Goal: Complete application form

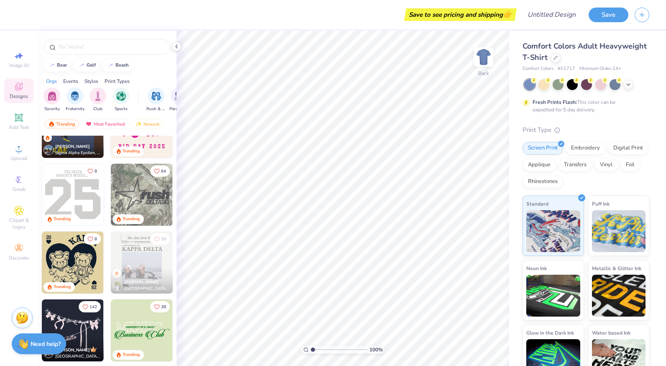
scroll to position [1465, 0]
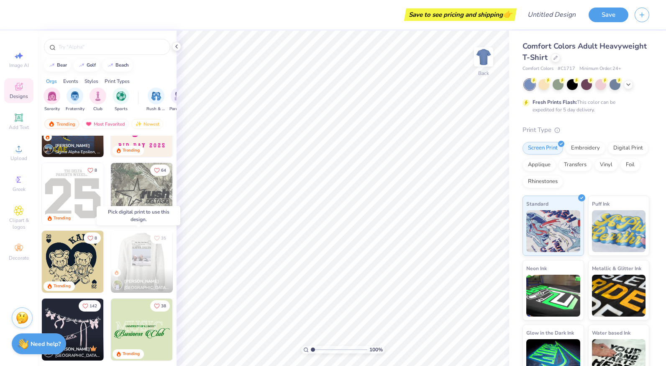
click at [111, 255] on img at bounding box center [80, 262] width 62 height 62
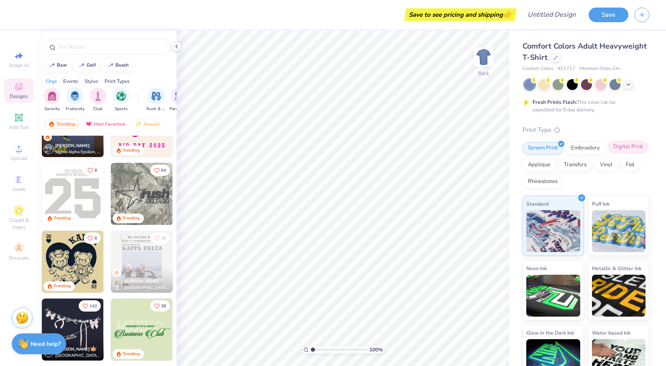
click at [608, 153] on div "Digital Print" at bounding box center [628, 147] width 41 height 13
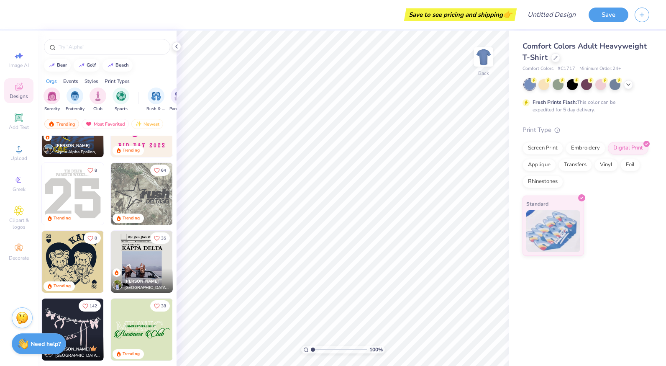
click at [138, 265] on img at bounding box center [142, 262] width 62 height 62
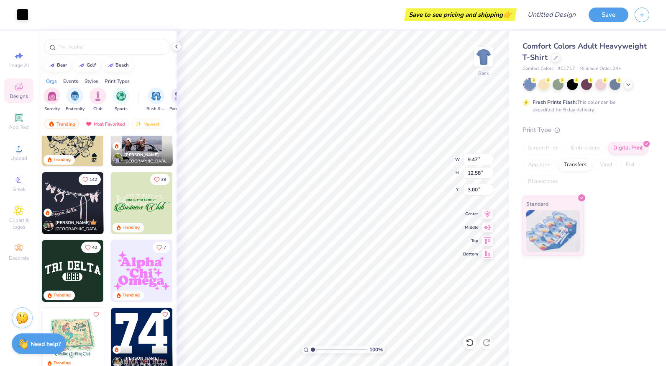
scroll to position [1590, 0]
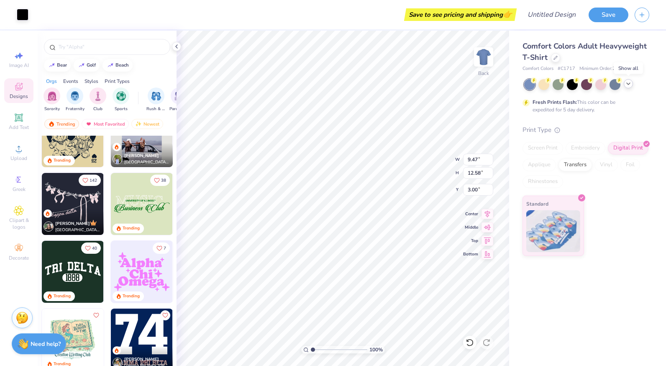
click at [630, 87] on icon at bounding box center [628, 83] width 7 height 7
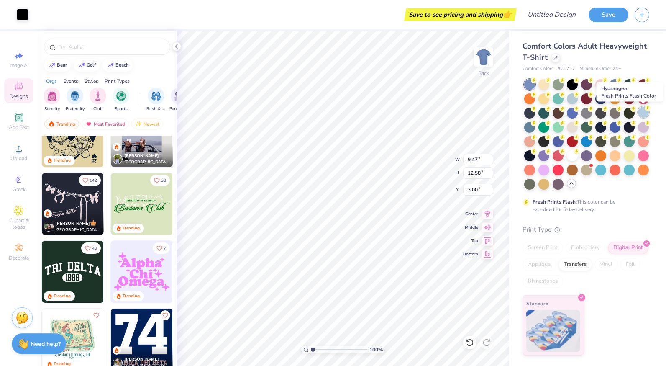
click at [642, 110] on div at bounding box center [643, 112] width 11 height 11
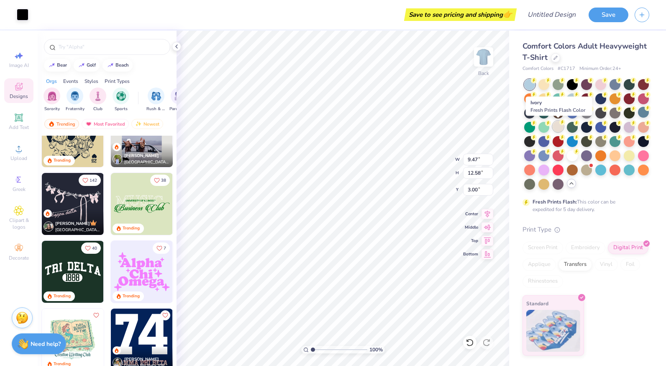
click at [558, 129] on div at bounding box center [558, 126] width 11 height 11
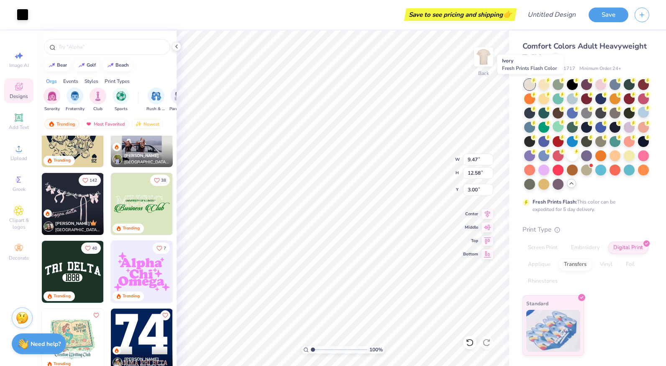
click at [529, 83] on div at bounding box center [529, 84] width 11 height 11
click at [542, 83] on div at bounding box center [544, 83] width 11 height 11
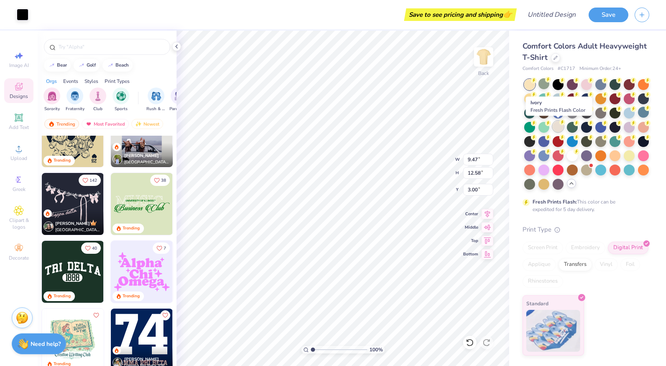
click at [559, 128] on div at bounding box center [558, 126] width 11 height 11
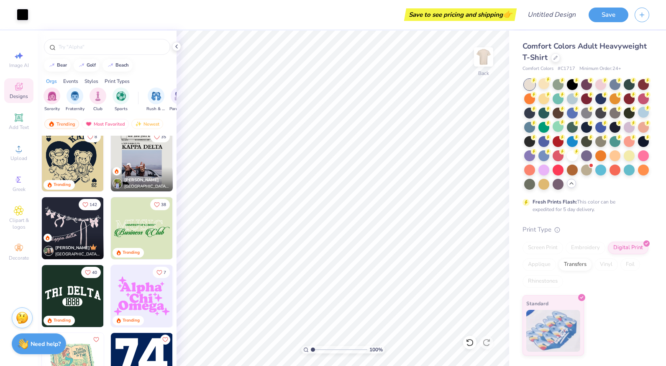
scroll to position [1506, 0]
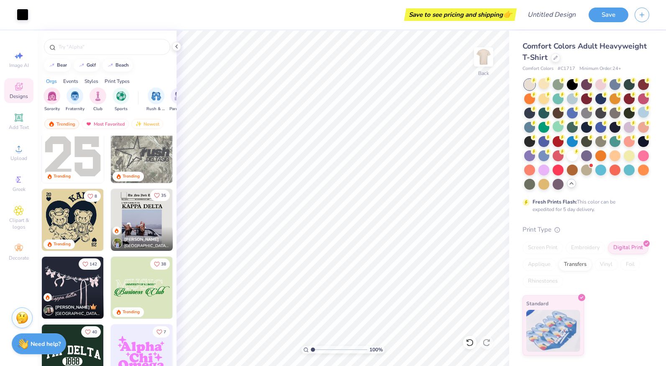
click at [155, 194] on icon "Like" at bounding box center [157, 195] width 6 height 6
click at [154, 196] on icon "Like" at bounding box center [157, 195] width 6 height 6
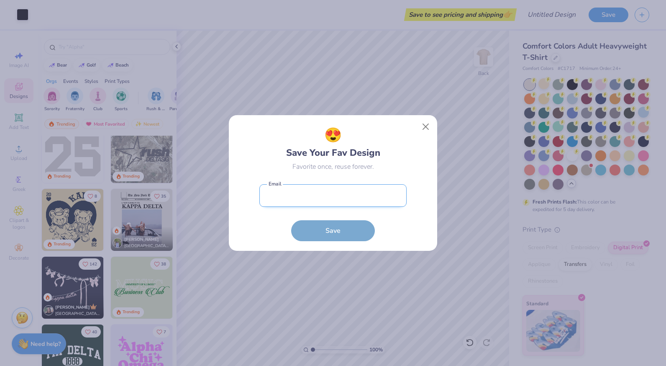
click at [275, 194] on input "email" at bounding box center [332, 195] width 147 height 23
type input "[EMAIL_ADDRESS][DOMAIN_NAME]"
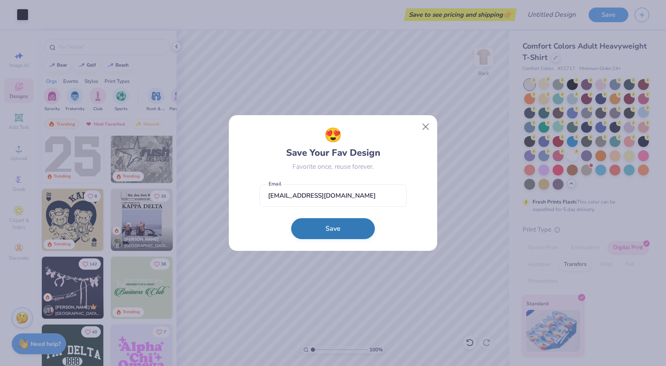
click at [344, 224] on button "Save" at bounding box center [333, 228] width 84 height 21
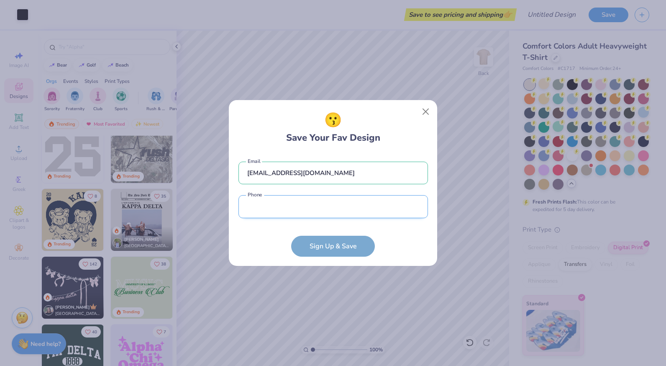
click at [315, 214] on input "tel" at bounding box center [334, 206] width 190 height 23
type input "(150) 330-8388"
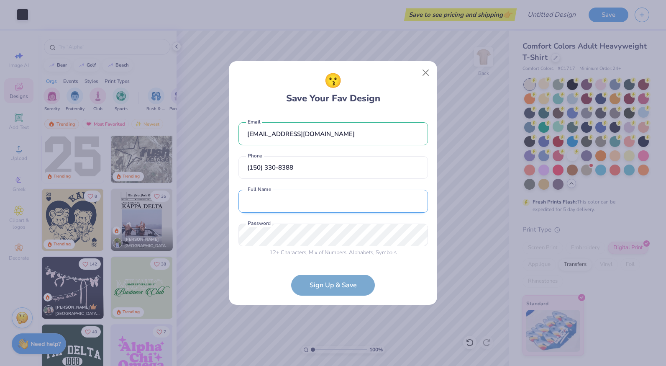
click at [296, 205] on input "text" at bounding box center [334, 201] width 190 height 23
type input "[PERSON_NAME]"
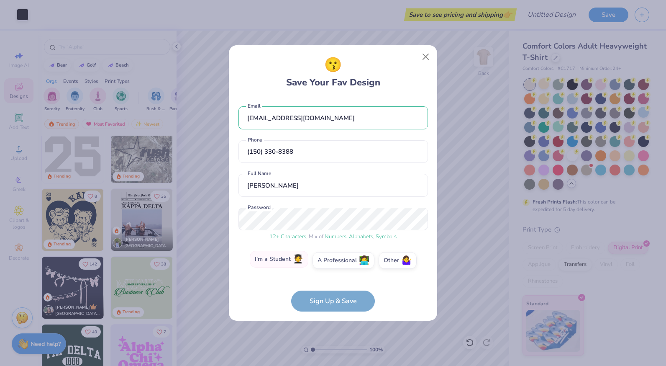
click at [287, 262] on label "I'm a Student 🧑‍🎓" at bounding box center [279, 259] width 59 height 17
click at [331, 262] on input "I'm a Student 🧑‍🎓" at bounding box center [333, 261] width 5 height 5
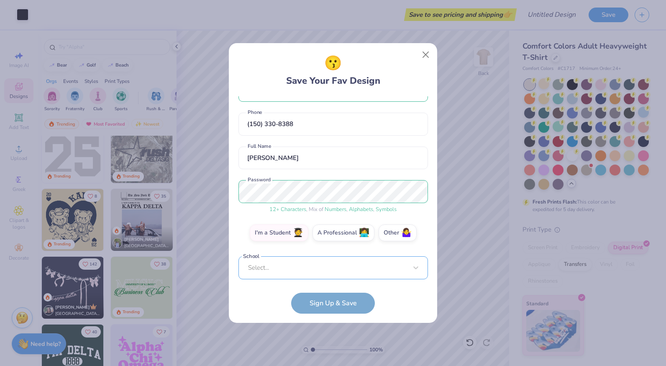
click at [347, 277] on div "[EMAIL_ADDRESS][DOMAIN_NAME] Email [PHONE_NUMBER] Phone [PERSON_NAME] Full Name…" at bounding box center [334, 187] width 190 height 183
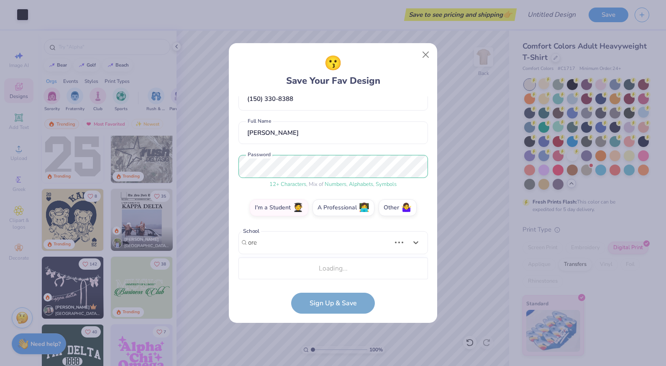
scroll to position [155, 0]
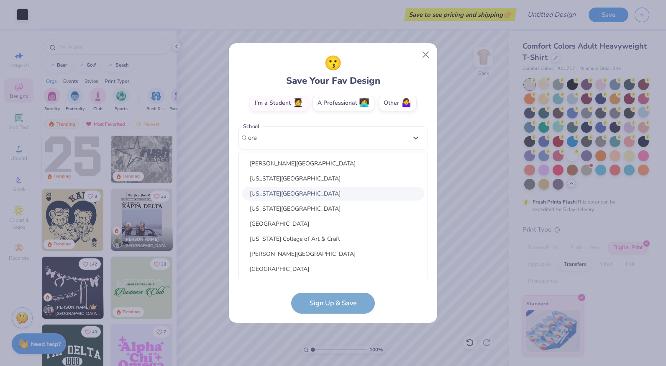
click at [300, 191] on div "[US_STATE][GEOGRAPHIC_DATA]" at bounding box center [333, 194] width 182 height 14
type input "ore"
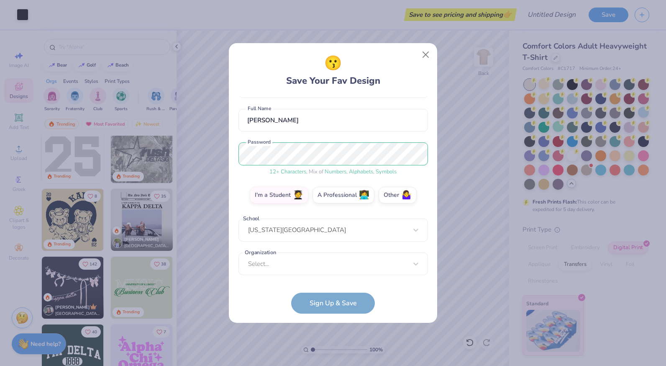
scroll to position [63, 0]
click at [326, 268] on div "Select..." at bounding box center [334, 263] width 190 height 23
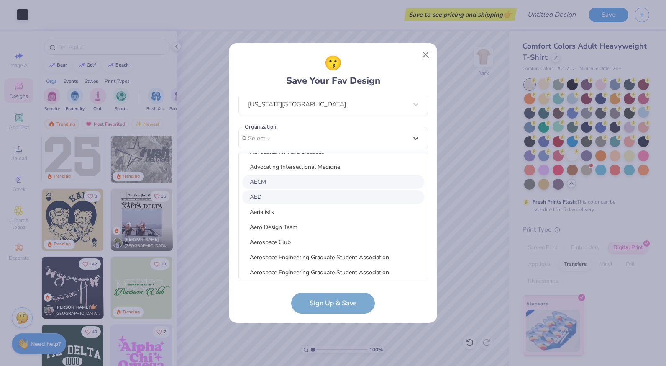
scroll to position [1730, 0]
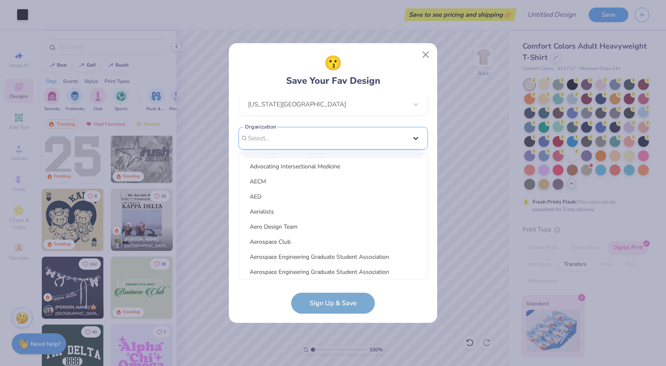
click at [423, 135] on div "[EMAIL_ADDRESS][DOMAIN_NAME] Email [PHONE_NUMBER] Phone [PERSON_NAME] Full Name…" at bounding box center [334, 187] width 190 height 183
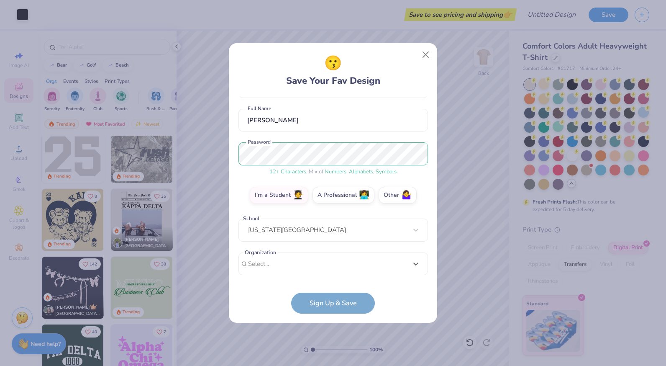
click at [341, 303] on form "[EMAIL_ADDRESS][DOMAIN_NAME] Email [PHONE_NUMBER] Phone [PERSON_NAME] Full Name…" at bounding box center [334, 204] width 190 height 217
click at [329, 298] on form "[EMAIL_ADDRESS][DOMAIN_NAME] Email [PHONE_NUMBER] Phone [PERSON_NAME] Full Name…" at bounding box center [334, 204] width 190 height 217
click at [331, 268] on div "Select..." at bounding box center [334, 263] width 190 height 23
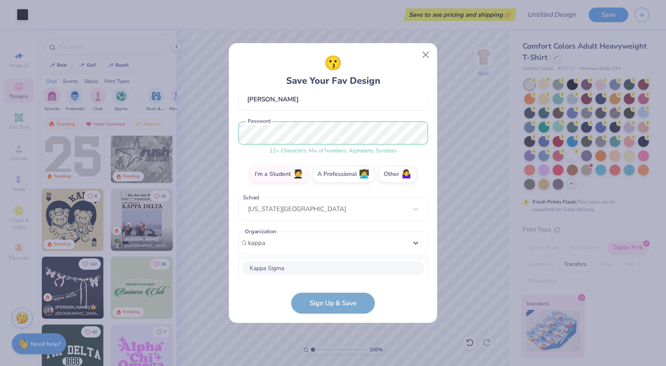
scroll to position [189, 0]
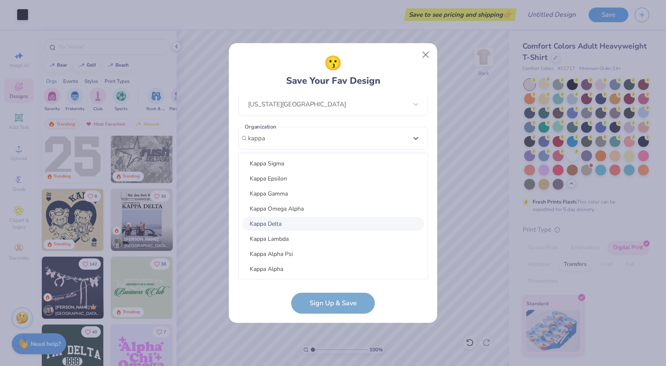
click at [287, 219] on div "Kappa Delta" at bounding box center [333, 224] width 182 height 14
type input "kappa"
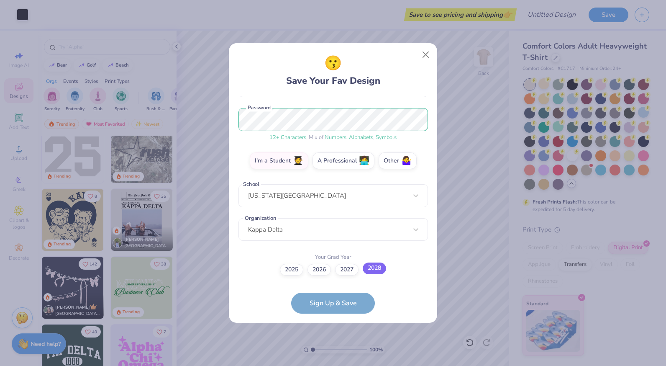
click at [371, 270] on label "2028" at bounding box center [374, 268] width 23 height 12
click at [336, 364] on input "2028" at bounding box center [333, 366] width 5 height 5
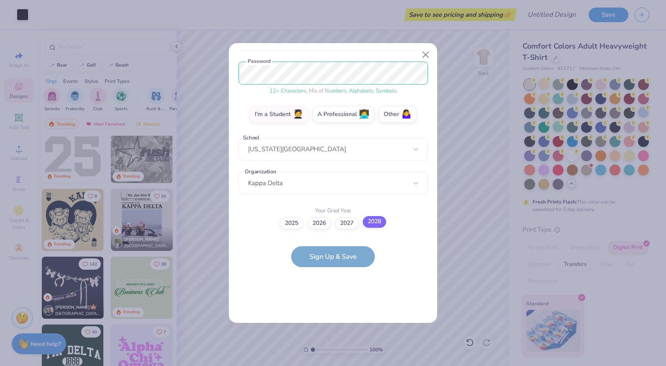
scroll to position [0, 0]
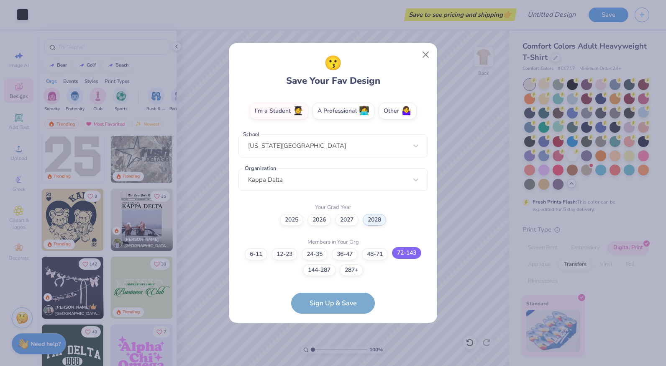
click at [415, 254] on label "72-143" at bounding box center [406, 253] width 29 height 12
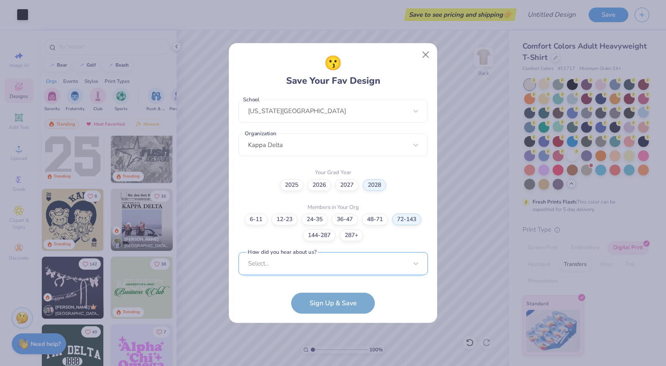
click at [332, 268] on div "Select..." at bounding box center [334, 263] width 190 height 23
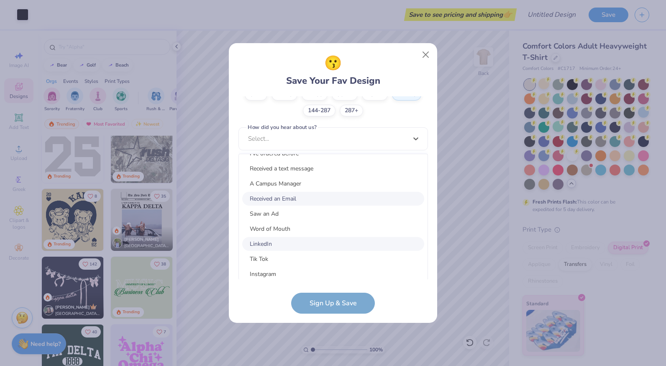
scroll to position [42, 0]
click at [275, 240] on div "LinkedIn" at bounding box center [333, 243] width 182 height 14
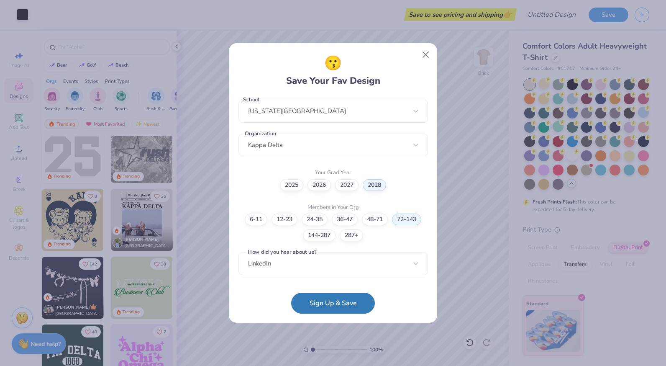
scroll to position [181, 0]
click at [324, 295] on button "Sign Up & Save" at bounding box center [333, 300] width 84 height 21
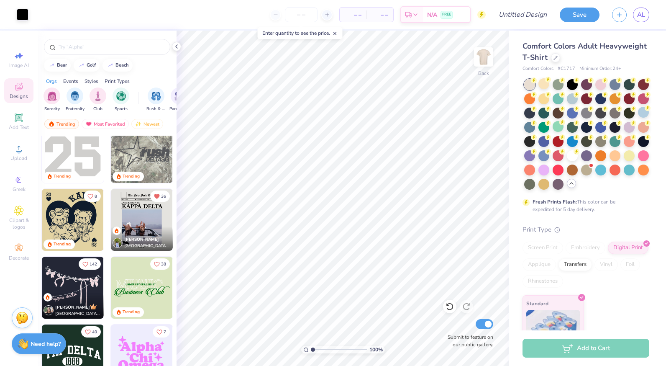
scroll to position [1423, 0]
